Goal: Check status: Check status

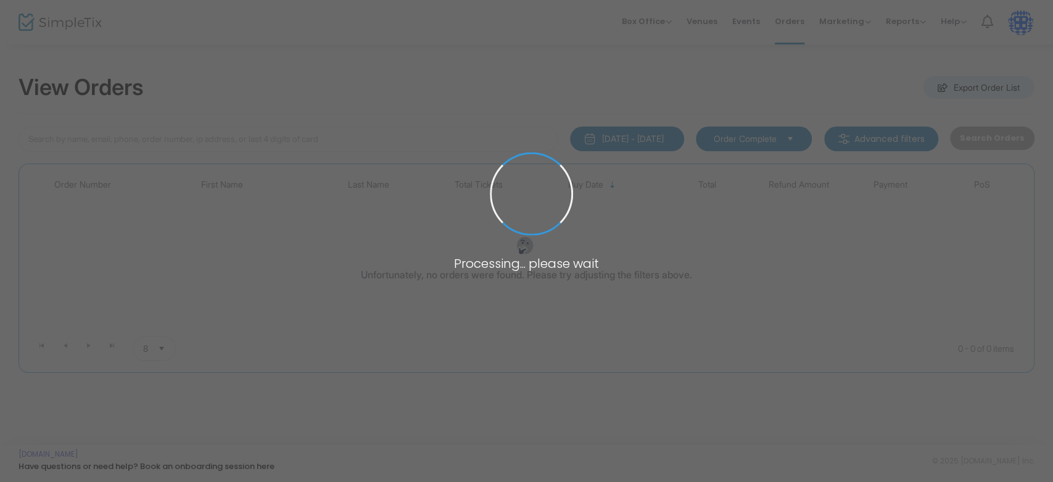
type input "jonfvein@gmail.com"
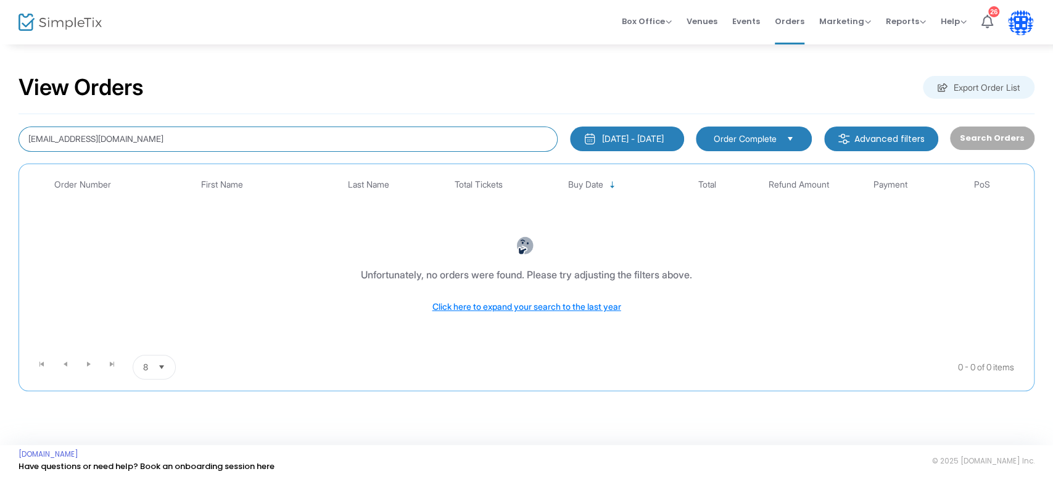
drag, startPoint x: 354, startPoint y: 142, endPoint x: 4, endPoint y: 157, distance: 350.6
click at [4, 157] on div "View Orders Export Order List jonfvein@gmail.com 6/21/2025 - 9/21/2025 Last 30 …" at bounding box center [526, 238] width 1053 height 391
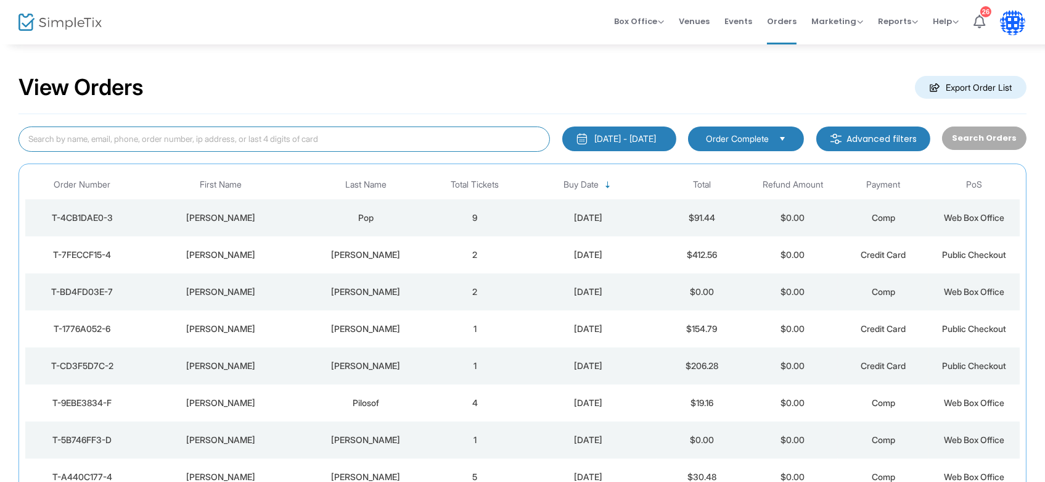
click at [157, 139] on input at bounding box center [285, 138] width 532 height 25
type input "erynn kuyt"
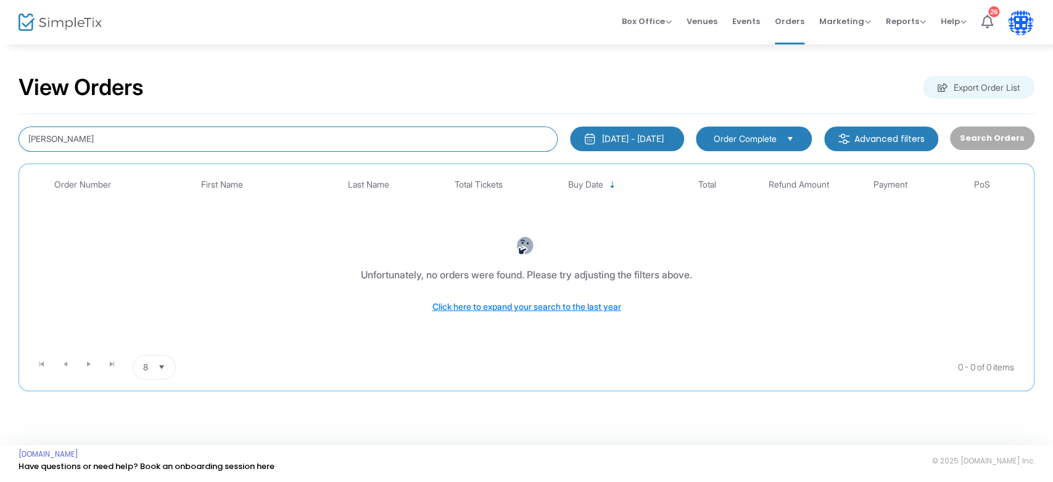
click at [105, 145] on input "erynn kuyt" at bounding box center [288, 138] width 539 height 25
drag, startPoint x: 97, startPoint y: 141, endPoint x: 0, endPoint y: 118, distance: 99.6
click at [0, 118] on div "View Orders Export Order List erynn kuyt 6/21/2025 - 9/21/2025 Last 30 Days Tod…" at bounding box center [526, 238] width 1053 height 391
